Goal: Transaction & Acquisition: Register for event/course

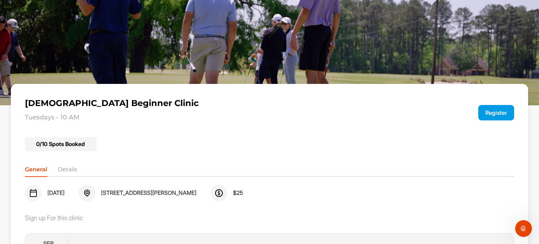
click at [488, 109] on button "Register" at bounding box center [496, 112] width 36 height 15
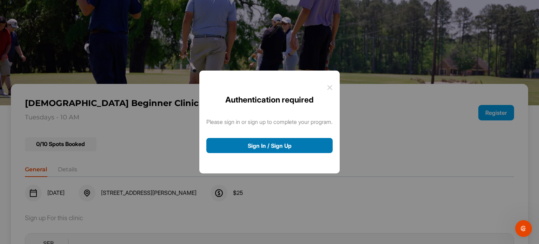
click at [261, 144] on button "Sign In / Sign Up" at bounding box center [269, 145] width 126 height 15
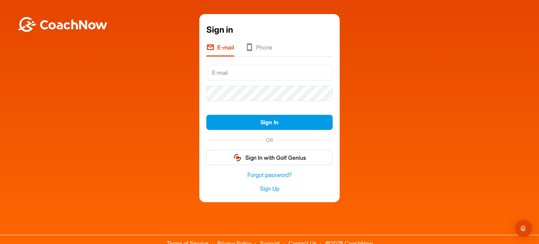
click at [256, 71] on input "text" at bounding box center [269, 72] width 126 height 15
type input "wsjohnsonpga@gmail.com"
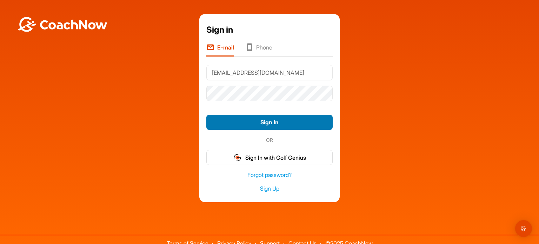
click at [256, 120] on button "Sign In" at bounding box center [269, 122] width 126 height 15
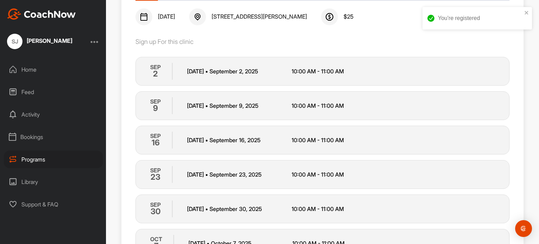
scroll to position [206, 0]
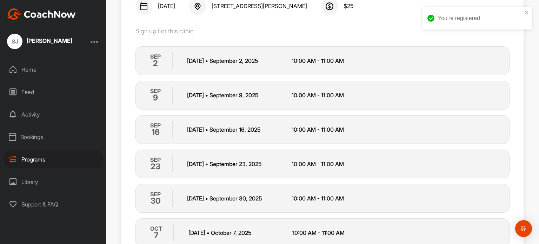
click at [229, 61] on p "Tuesday • September 2 , 2025" at bounding box center [239, 60] width 104 height 8
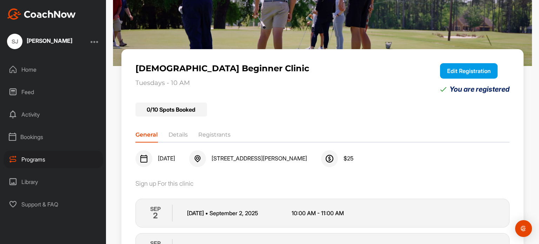
scroll to position [53, 0]
click at [24, 67] on div "Home" at bounding box center [53, 70] width 99 height 18
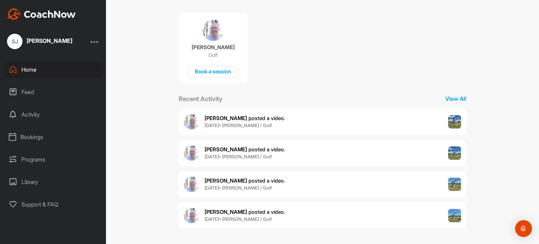
scroll to position [134, 0]
click at [32, 133] on div "Bookings" at bounding box center [53, 137] width 99 height 18
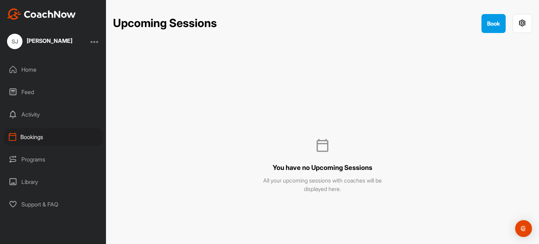
click at [28, 164] on div "Programs" at bounding box center [53, 159] width 99 height 18
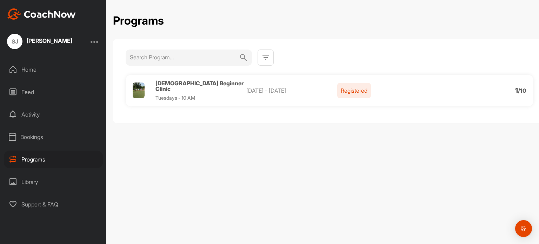
click at [24, 68] on div "Home" at bounding box center [53, 70] width 99 height 18
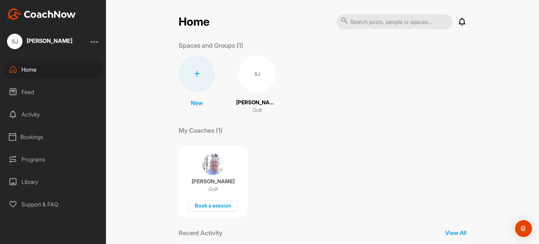
click at [29, 160] on div "Programs" at bounding box center [53, 159] width 99 height 18
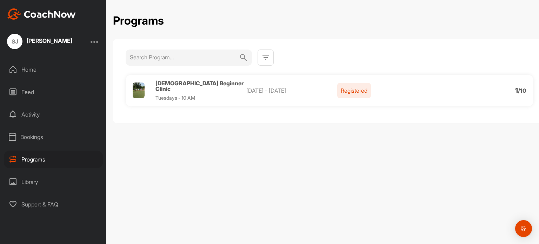
click at [95, 42] on div at bounding box center [94, 41] width 8 height 8
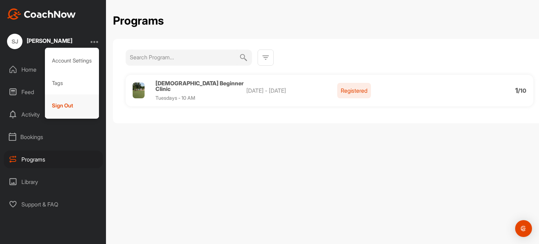
click at [75, 106] on div "Sign Out" at bounding box center [72, 105] width 54 height 22
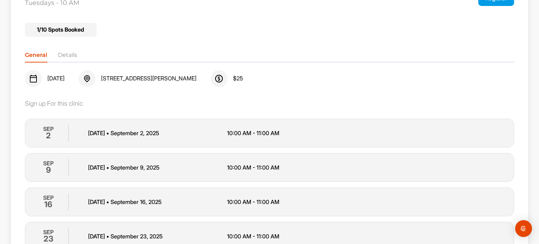
scroll to position [115, 0]
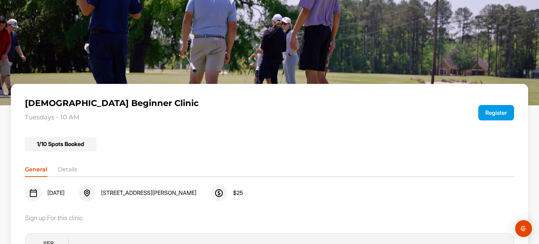
click at [67, 171] on li "Details" at bounding box center [67, 170] width 19 height 11
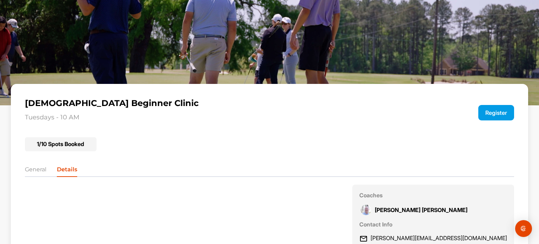
scroll to position [102, 0]
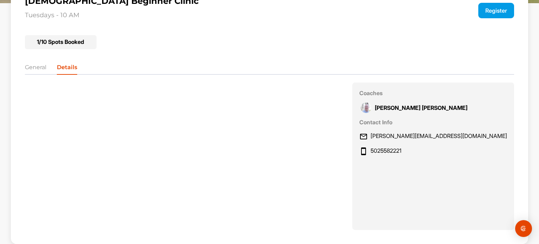
click at [33, 69] on li "General" at bounding box center [35, 68] width 21 height 11
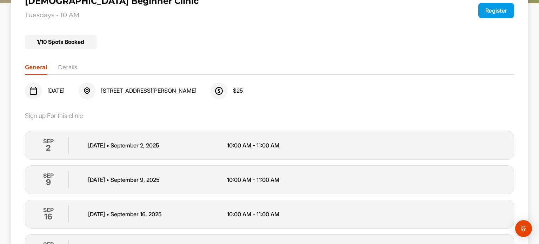
scroll to position [0, 0]
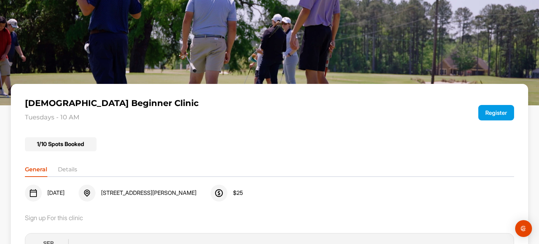
click at [490, 113] on button "Register" at bounding box center [496, 112] width 36 height 15
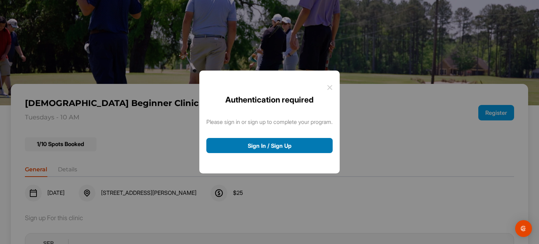
click at [262, 142] on button "Sign In / Sign Up" at bounding box center [269, 145] width 126 height 15
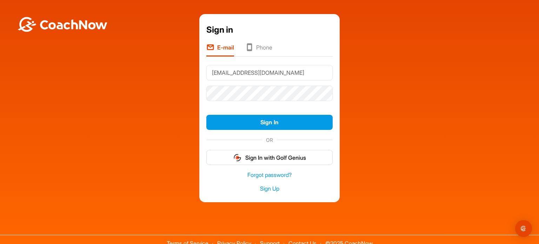
type input "[EMAIL_ADDRESS][DOMAIN_NAME]"
click at [206, 115] on button "Sign In" at bounding box center [269, 122] width 126 height 15
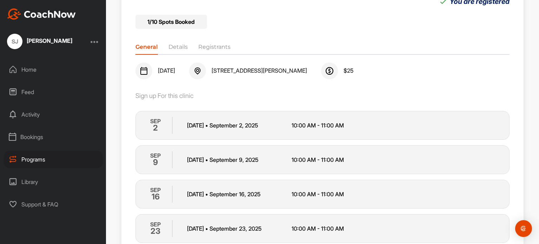
scroll to position [141, 0]
click at [198, 160] on p "[DATE] • [DATE]" at bounding box center [239, 159] width 104 height 8
click at [158, 156] on p "SEP" at bounding box center [155, 155] width 11 height 8
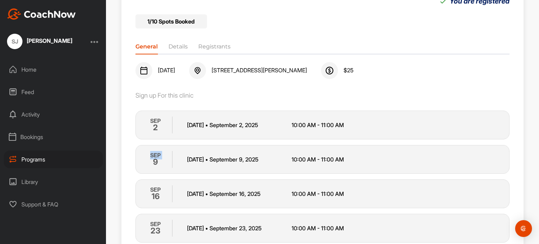
click at [158, 156] on p "SEP" at bounding box center [155, 155] width 11 height 8
click at [161, 119] on div "[DATE] [DATE] • [DATE] 10:00 AM - 11:00 AM" at bounding box center [322, 124] width 374 height 29
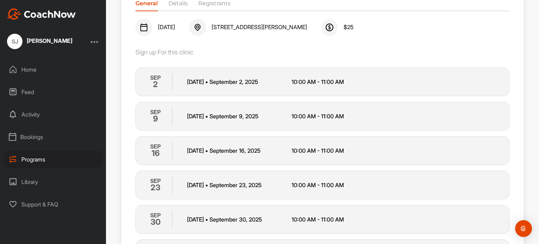
scroll to position [185, 0]
